Goal: Task Accomplishment & Management: Manage account settings

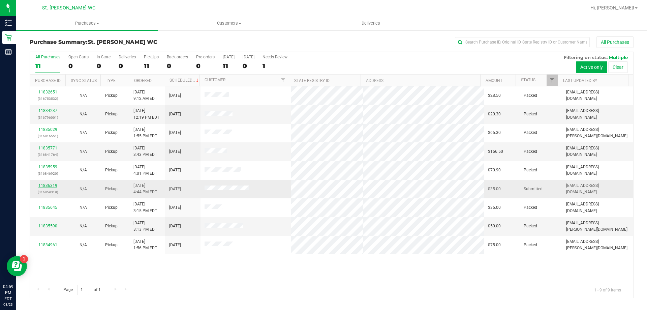
drag, startPoint x: 38, startPoint y: 186, endPoint x: 45, endPoint y: 186, distance: 6.7
click at [39, 186] on div "11836319 (316859319)" at bounding box center [47, 188] width 27 height 13
click at [45, 186] on link "11836319" at bounding box center [47, 185] width 19 height 5
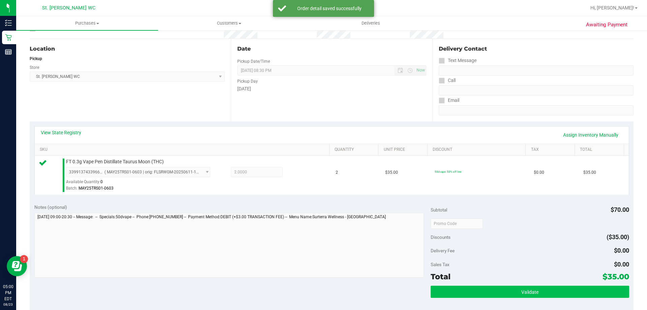
scroll to position [135, 0]
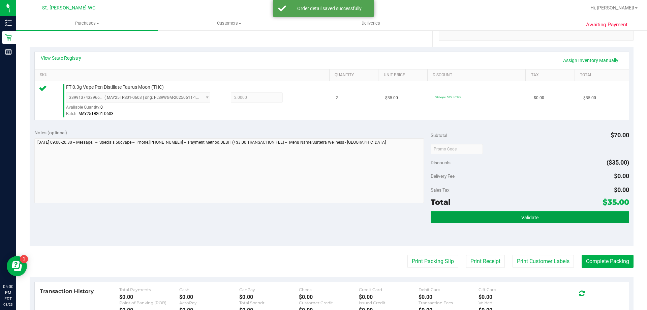
click at [518, 211] on button "Validate" at bounding box center [530, 217] width 198 height 12
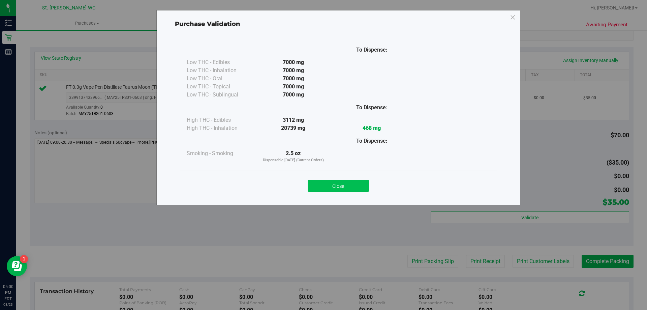
click at [342, 186] on button "Close" at bounding box center [338, 186] width 61 height 12
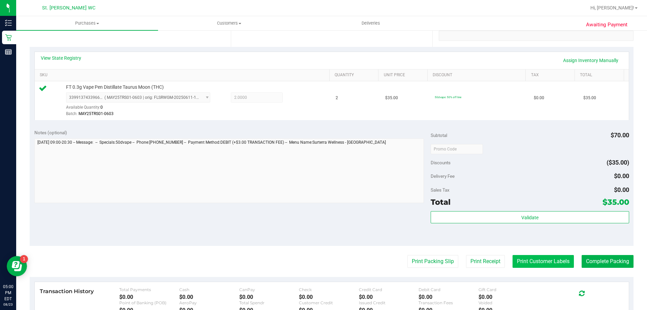
click at [517, 257] on purchase-details "Back Edit Purchase Cancel Purchase View Profile # 11836319 BioTrack ID: - Submi…" at bounding box center [332, 152] width 604 height 501
click at [517, 257] on button "Print Customer Labels" at bounding box center [543, 261] width 61 height 13
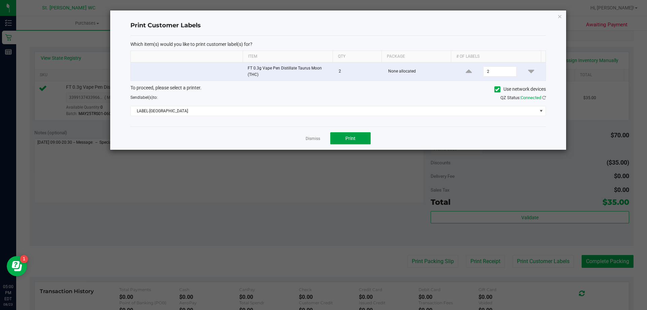
click at [353, 137] on span "Print" at bounding box center [351, 138] width 10 height 5
click at [317, 137] on link "Dismiss" at bounding box center [313, 139] width 14 height 6
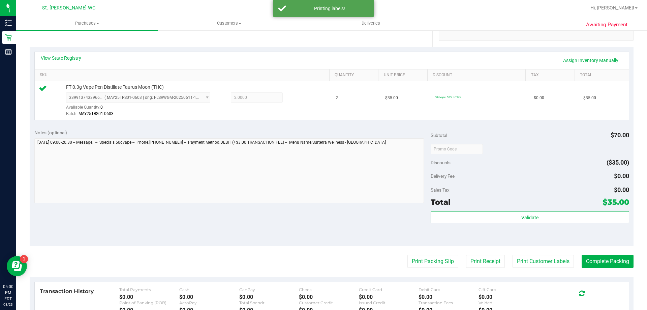
drag, startPoint x: 349, startPoint y: 220, endPoint x: 386, endPoint y: 241, distance: 41.8
click at [350, 221] on div "Notes (optional) Subtotal $70.00 Discounts ($35.00) Delivery Fee $0.00 Sales Ta…" at bounding box center [332, 184] width 604 height 121
click at [448, 268] on purchase-details "Back Edit Purchase Cancel Purchase View Profile # 11836319 BioTrack ID: - Submi…" at bounding box center [332, 152] width 604 height 501
click at [444, 266] on button "Print Packing Slip" at bounding box center [433, 261] width 51 height 13
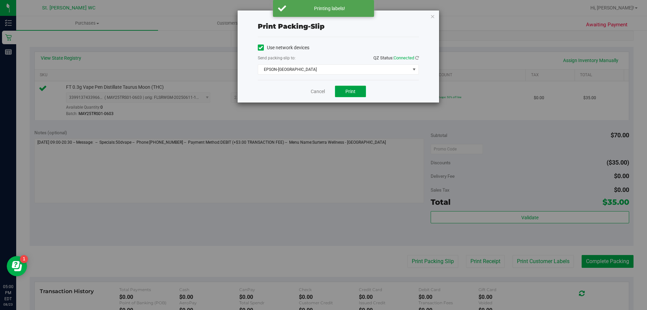
click at [352, 95] on button "Print" at bounding box center [350, 91] width 31 height 11
click at [313, 88] on link "Cancel" at bounding box center [318, 91] width 14 height 7
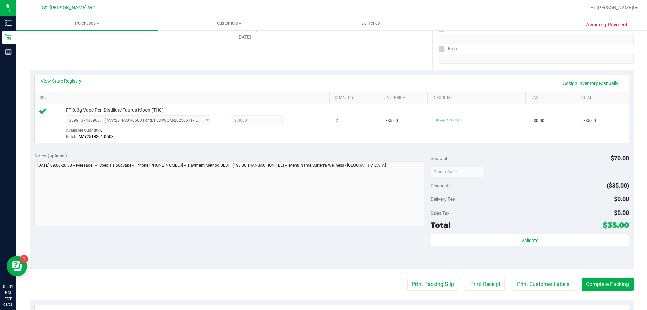
scroll to position [202, 0]
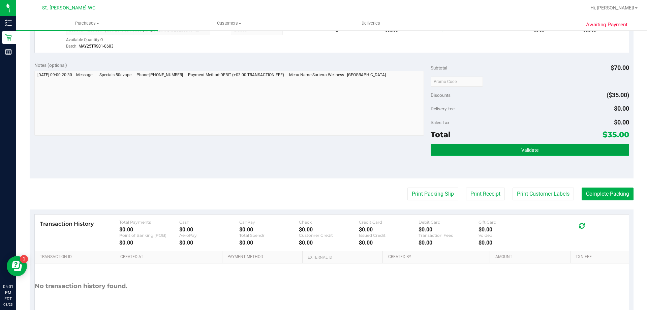
click at [513, 145] on button "Validate" at bounding box center [530, 150] width 198 height 12
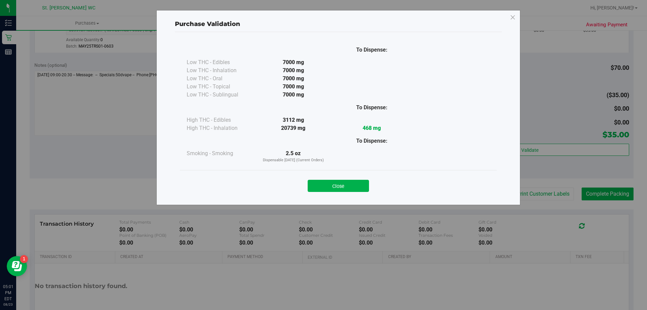
click at [348, 192] on div "Close" at bounding box center [338, 183] width 317 height 27
click at [353, 186] on button "Close" at bounding box center [338, 186] width 61 height 12
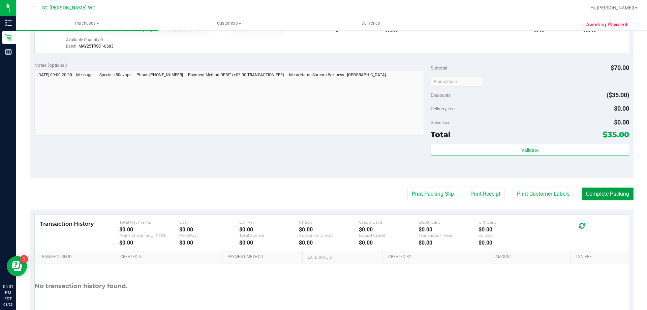
click at [619, 195] on button "Complete Packing" at bounding box center [608, 193] width 52 height 13
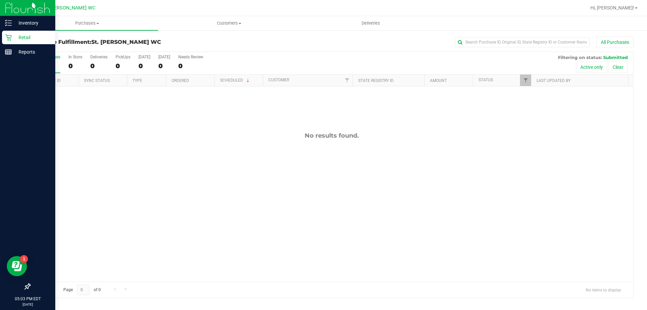
click at [10, 41] on div "Retail" at bounding box center [28, 37] width 53 height 13
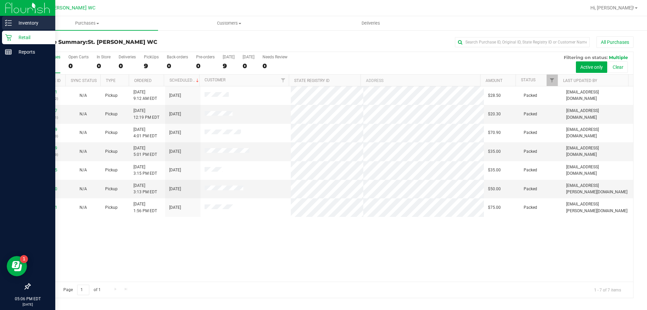
click at [37, 27] on p "Inventory" at bounding box center [32, 23] width 40 height 8
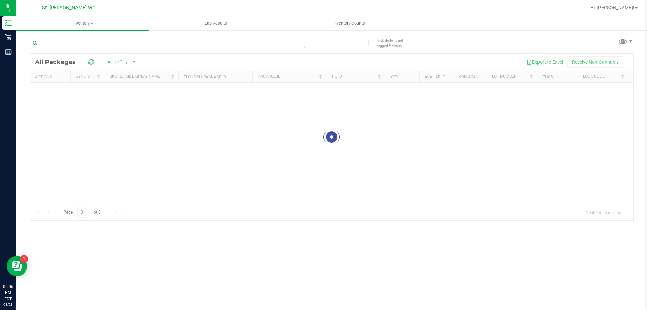
click at [182, 40] on input "text" at bounding box center [167, 43] width 275 height 10
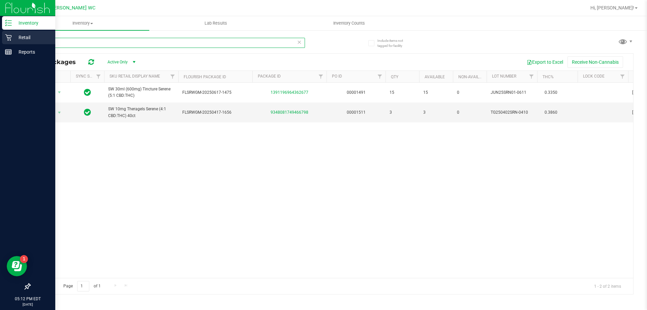
type input "srn"
click at [11, 42] on div "Retail" at bounding box center [28, 37] width 53 height 13
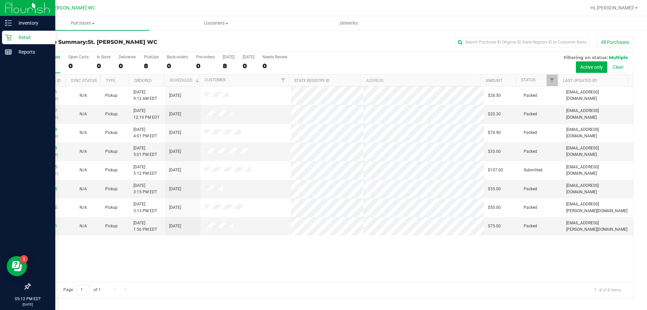
click at [215, 268] on div "11832651 (316753532) N/A Pickup [DATE] 9:12 AM EDT 8/23/2025 $28.50 Packed [EMA…" at bounding box center [332, 183] width 604 height 195
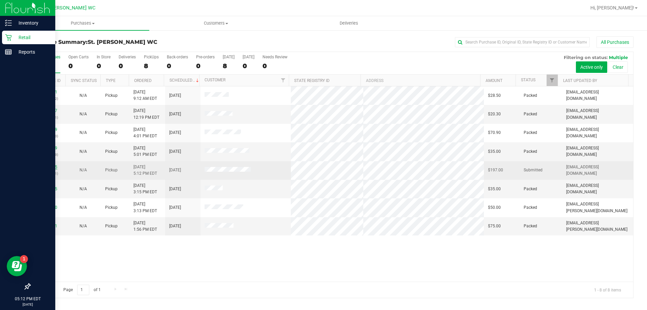
click at [45, 165] on link "11836485" at bounding box center [47, 167] width 19 height 5
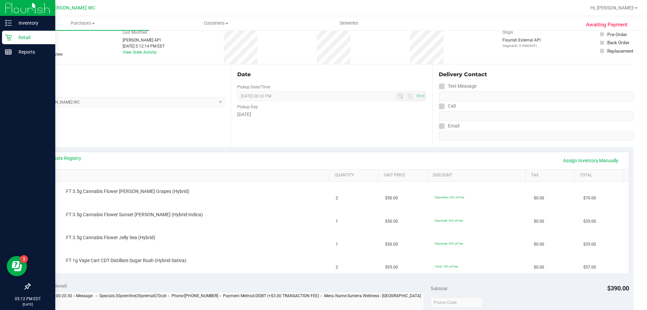
scroll to position [67, 0]
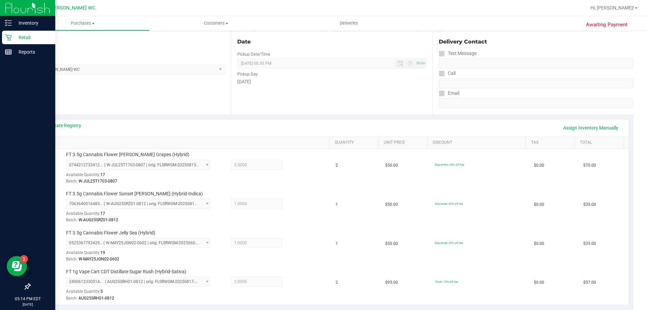
click at [71, 119] on div "View State Registry Assign Inventory Manually SKU Quantity Unit Price Discount …" at bounding box center [331, 211] width 595 height 185
click at [70, 122] on link "View State Registry" at bounding box center [61, 125] width 40 height 7
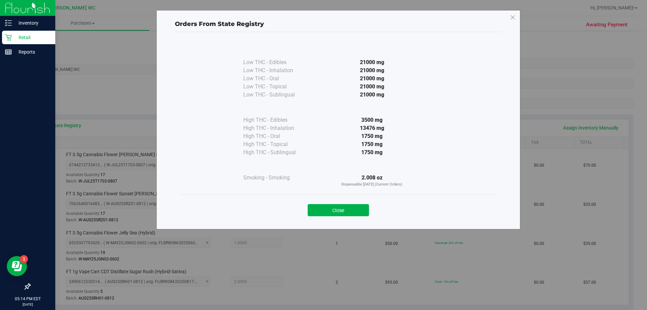
click at [349, 203] on div "Close" at bounding box center [338, 208] width 307 height 17
click at [351, 206] on button "Close" at bounding box center [338, 210] width 61 height 12
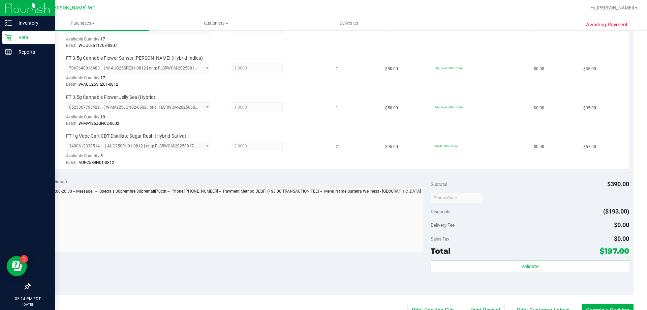
scroll to position [236, 0]
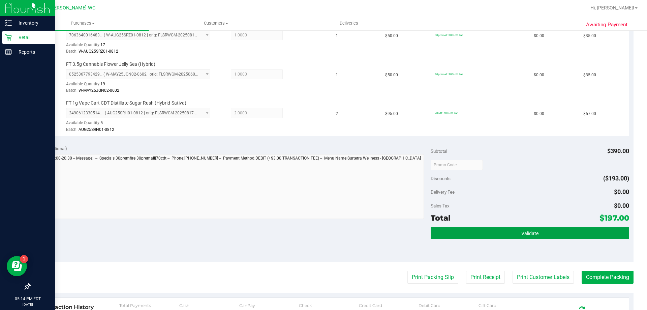
click at [535, 238] on button "Validate" at bounding box center [530, 233] width 198 height 12
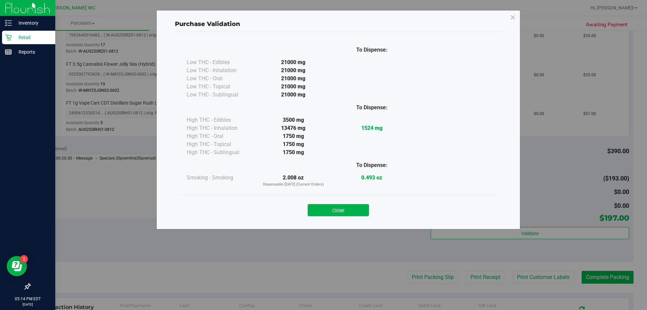
click at [371, 208] on div "Close" at bounding box center [338, 208] width 307 height 17
click at [368, 209] on button "Close" at bounding box center [338, 210] width 61 height 12
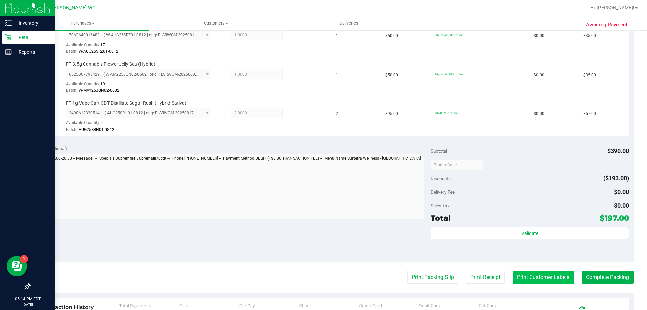
click at [534, 279] on button "Print Customer Labels" at bounding box center [543, 277] width 61 height 13
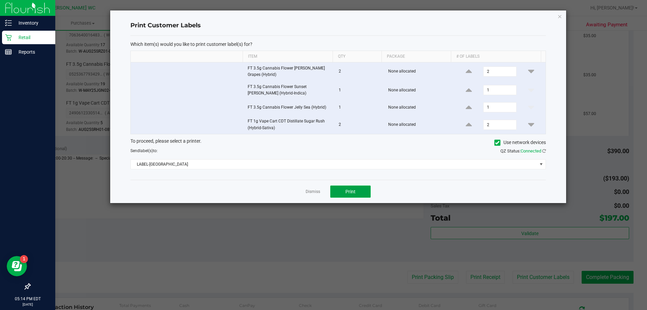
click at [357, 185] on button "Print" at bounding box center [350, 191] width 40 height 12
click at [309, 190] on link "Dismiss" at bounding box center [313, 192] width 14 height 6
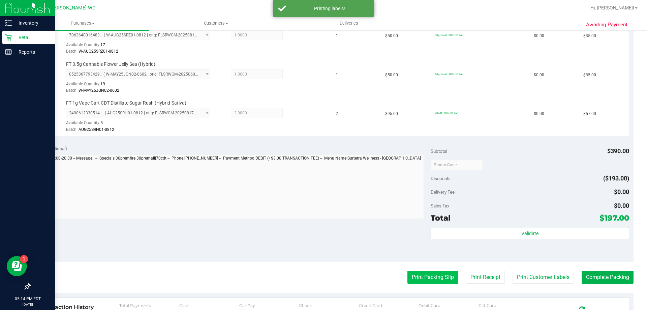
click at [440, 274] on button "Print Packing Slip" at bounding box center [433, 277] width 51 height 13
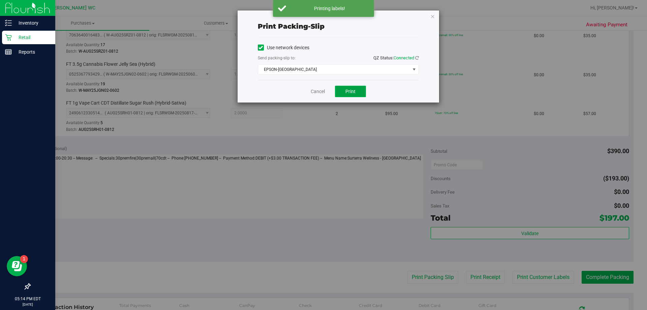
click at [360, 96] on button "Print" at bounding box center [350, 91] width 31 height 11
click at [319, 91] on link "Cancel" at bounding box center [318, 91] width 14 height 7
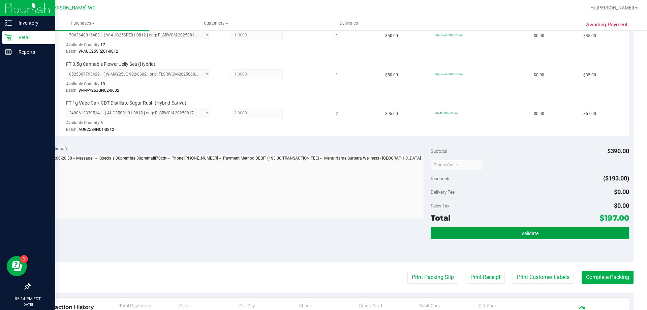
click at [522, 231] on span "Validate" at bounding box center [530, 233] width 17 height 5
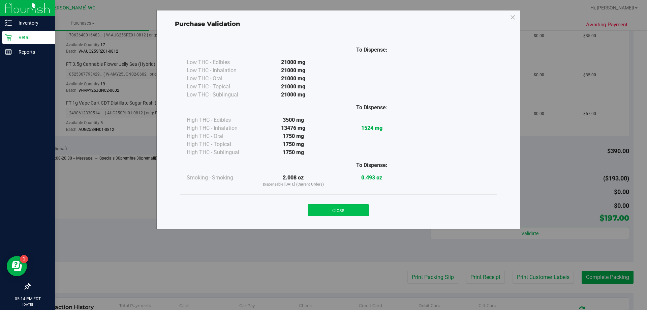
click at [340, 211] on button "Close" at bounding box center [338, 210] width 61 height 12
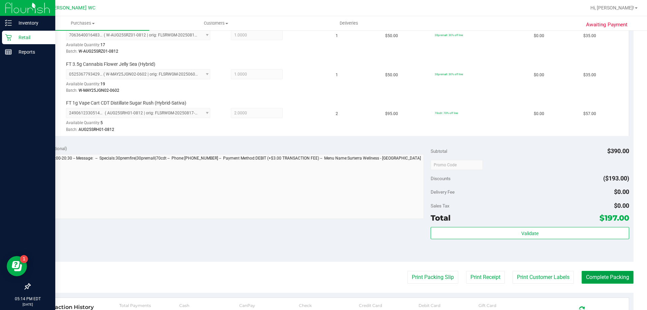
click at [599, 276] on button "Complete Packing" at bounding box center [608, 277] width 52 height 13
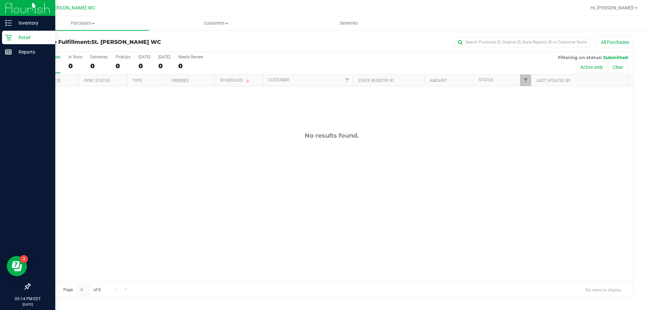
click at [10, 45] on link "Retail" at bounding box center [27, 38] width 55 height 14
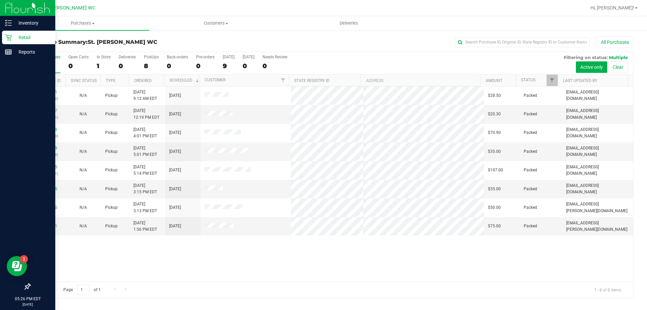
click at [5, 40] on icon at bounding box center [8, 37] width 7 height 7
